Goal: Task Accomplishment & Management: Use online tool/utility

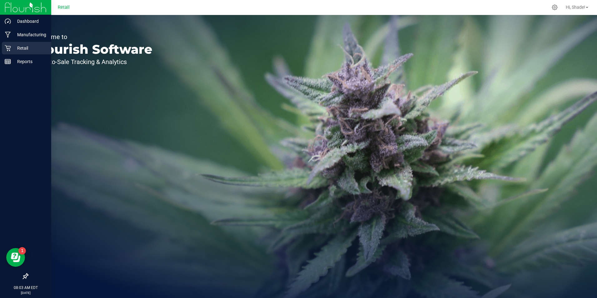
click at [10, 51] on icon at bounding box center [8, 48] width 6 height 6
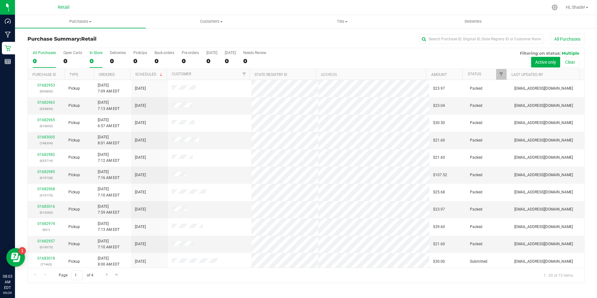
click at [91, 60] on div "0" at bounding box center [96, 60] width 13 height 7
click at [0, 0] on input "In Store 0" at bounding box center [0, 0] width 0 height 0
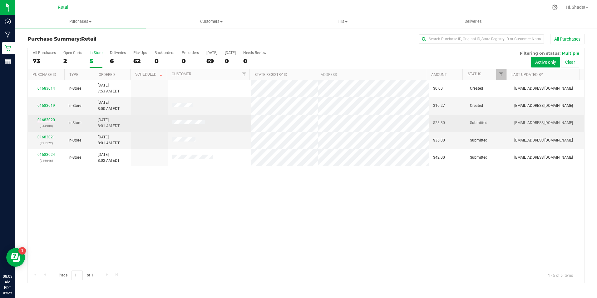
click at [46, 119] on link "01683020" at bounding box center [45, 120] width 17 height 4
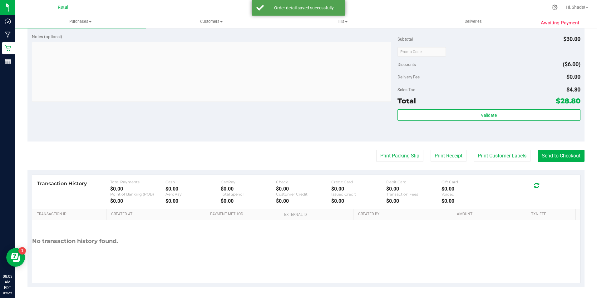
scroll to position [212, 0]
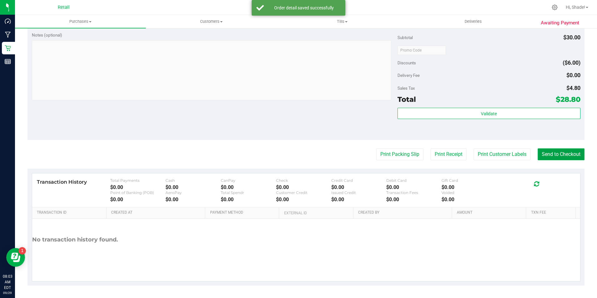
click at [547, 157] on button "Send to Checkout" at bounding box center [561, 154] width 47 height 12
